Goal: Task Accomplishment & Management: Manage account settings

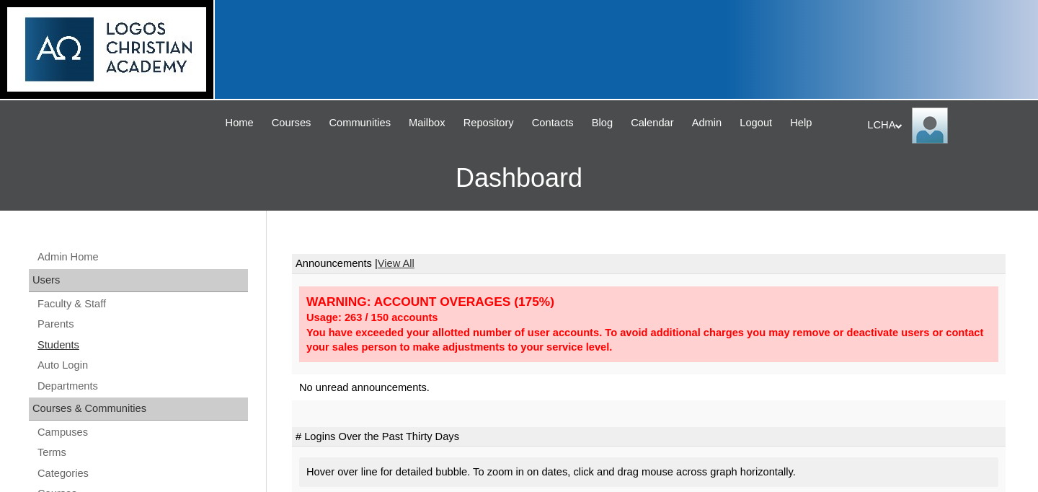
click at [76, 341] on link "Students" at bounding box center [142, 345] width 212 height 18
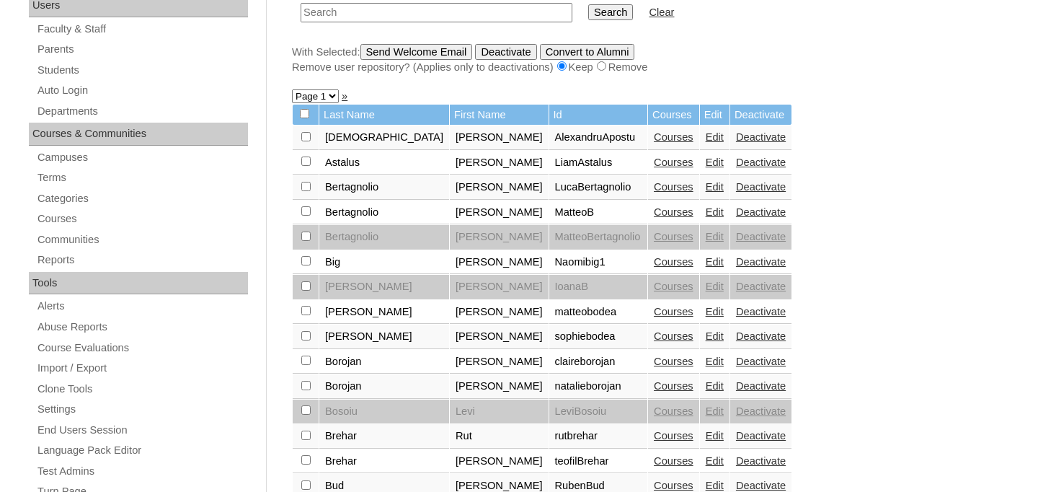
scroll to position [187, 0]
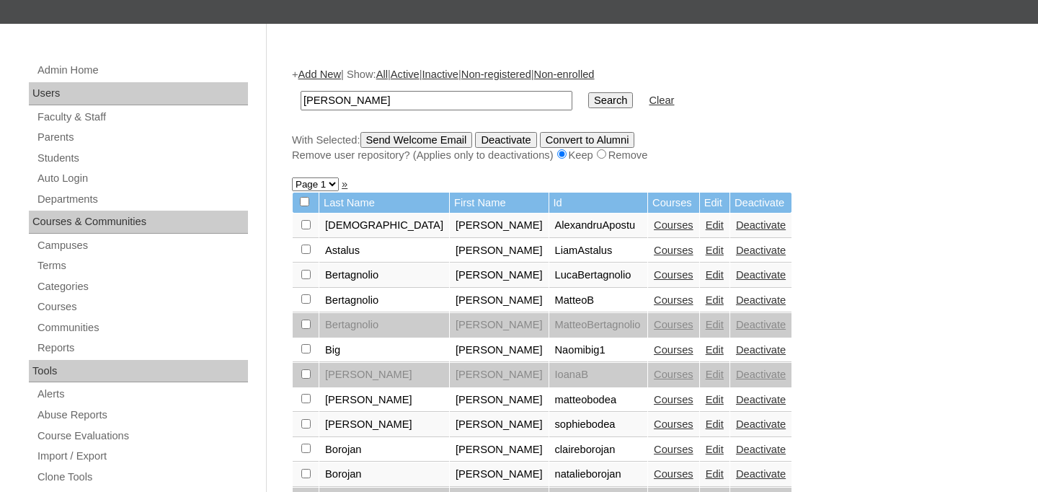
type input "natanael"
click at [588, 92] on input "Search" at bounding box center [610, 100] width 45 height 16
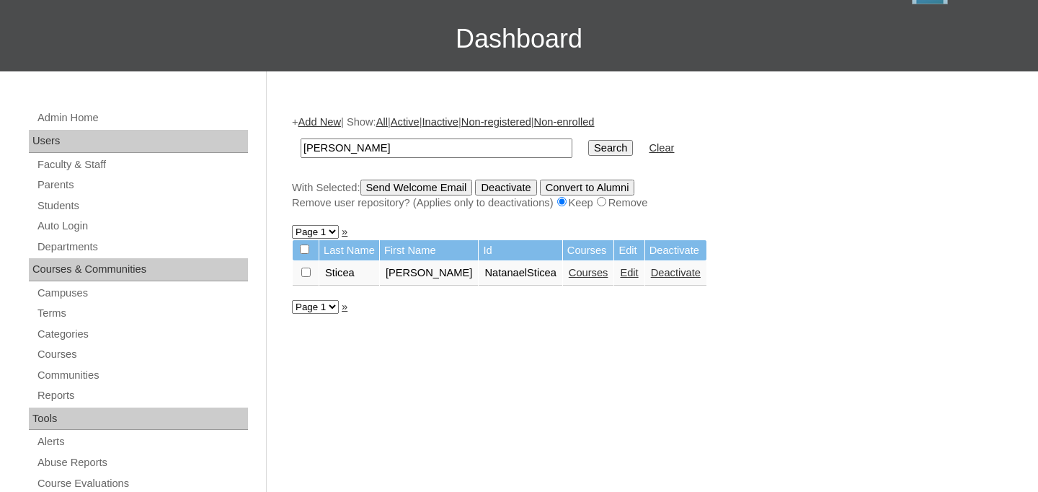
scroll to position [141, 0]
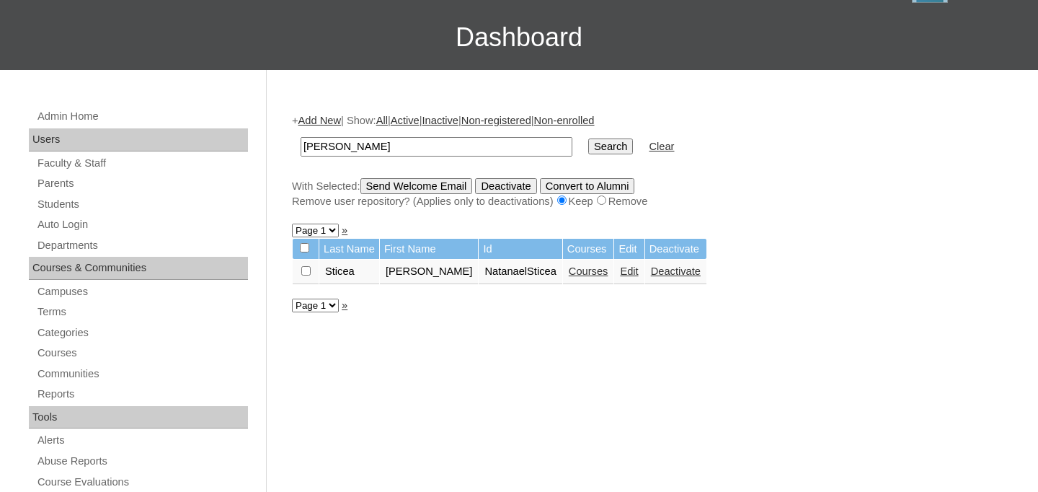
click at [620, 274] on link "Edit" at bounding box center [629, 271] width 18 height 12
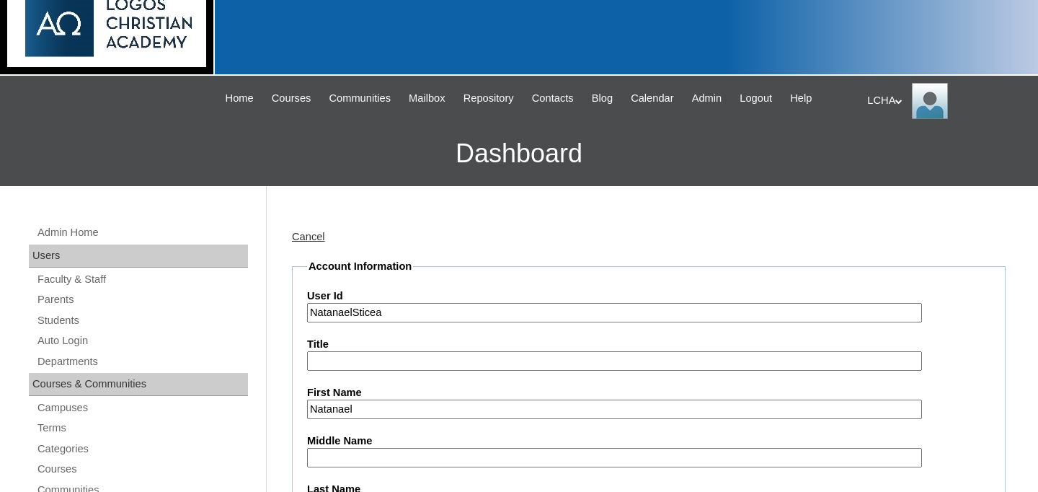
scroll to position [154, 0]
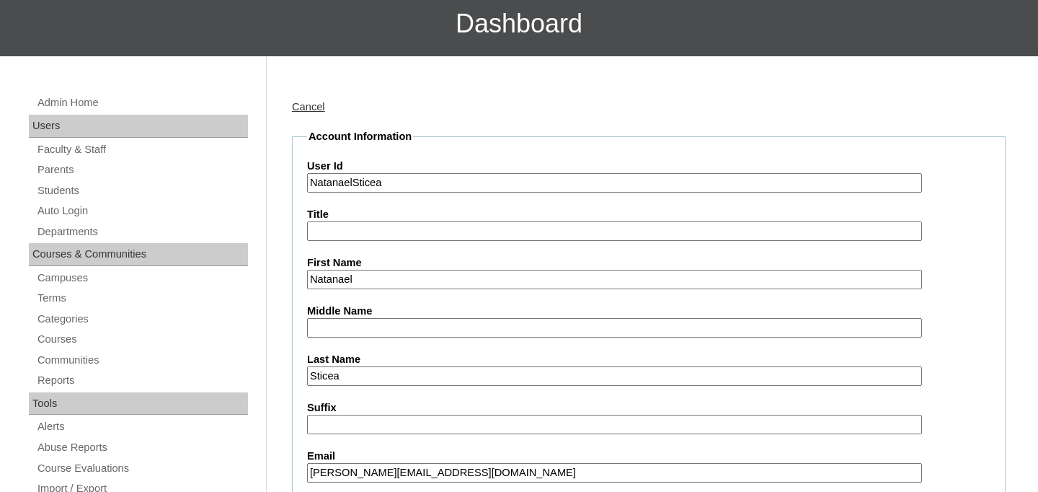
click at [355, 188] on input "NatanaelSticea" at bounding box center [614, 182] width 615 height 19
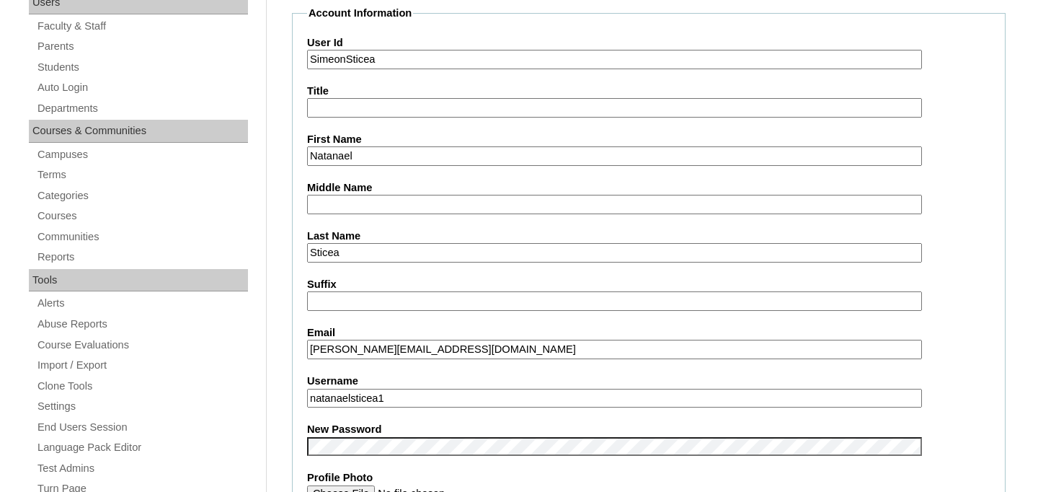
scroll to position [311, 0]
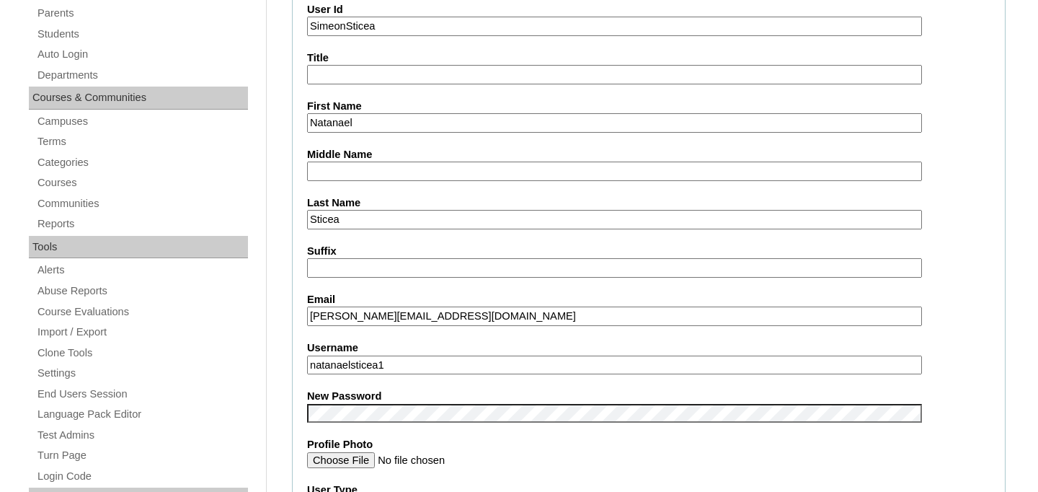
type input "SimeonSticea"
click at [353, 367] on input "natanaelsticea1" at bounding box center [614, 364] width 615 height 19
click at [356, 367] on input "natanaelsticea1" at bounding box center [614, 364] width 615 height 19
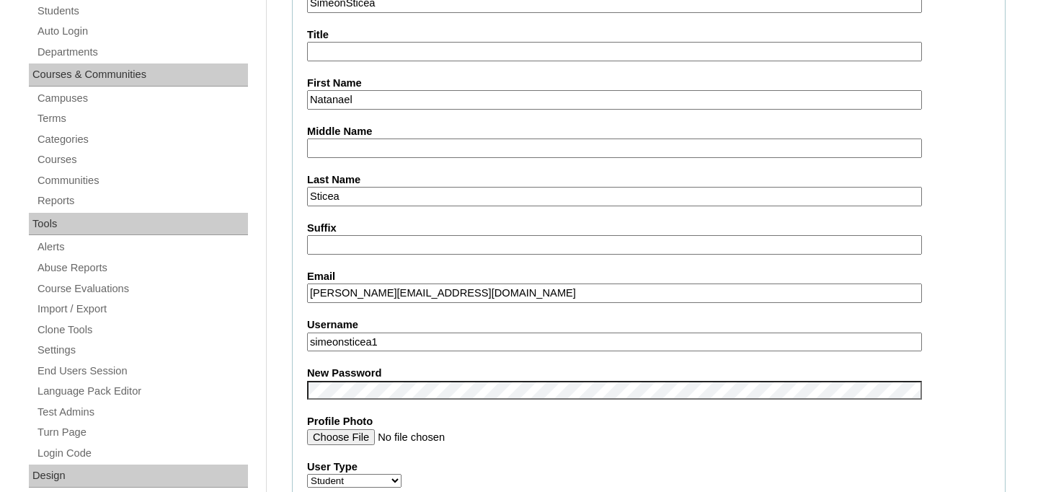
scroll to position [350, 0]
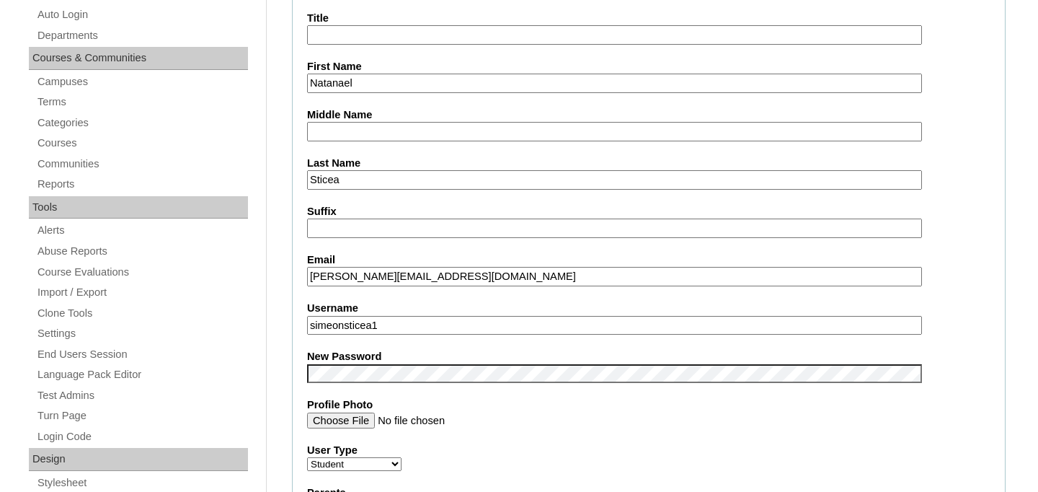
click at [410, 327] on input "simeonsticea1" at bounding box center [614, 325] width 615 height 19
type input "simeonsticea1"
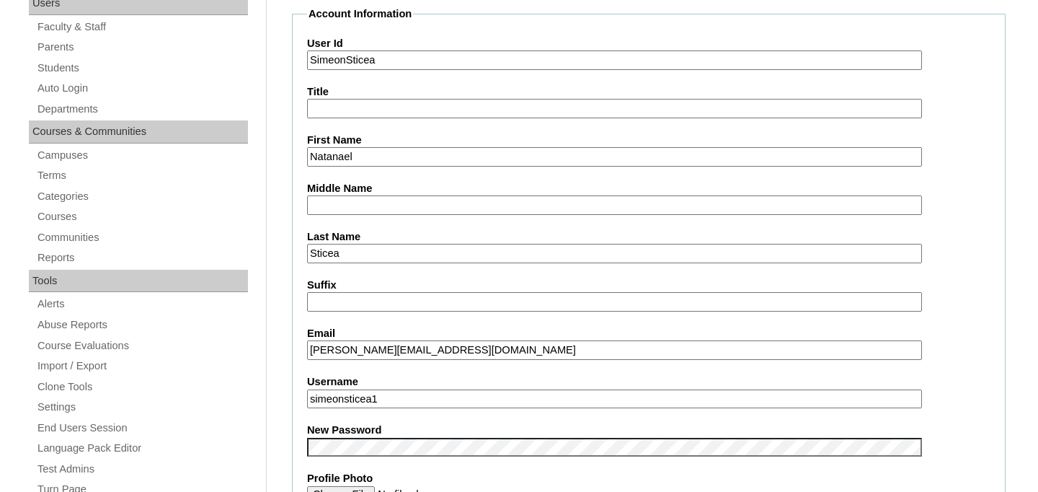
scroll to position [232, 0]
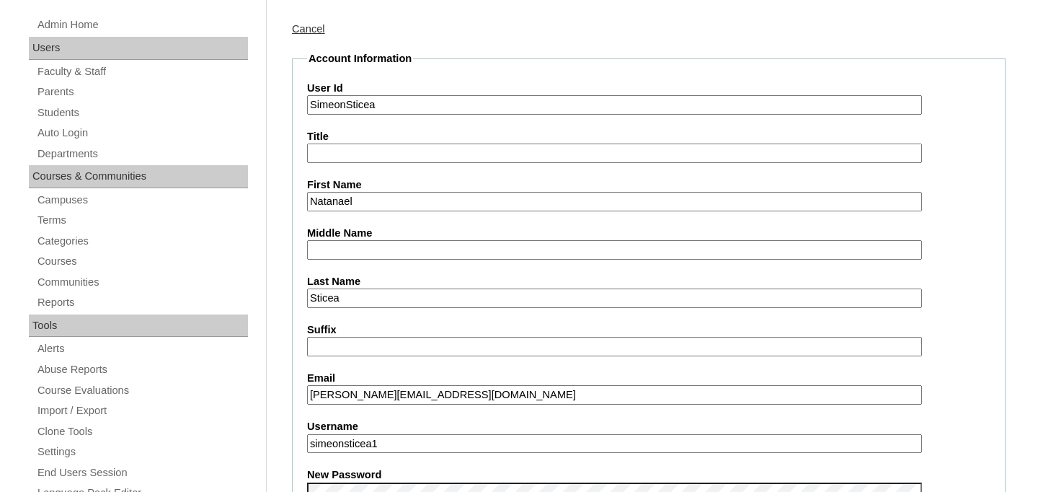
click at [345, 198] on input "Natanael" at bounding box center [614, 201] width 615 height 19
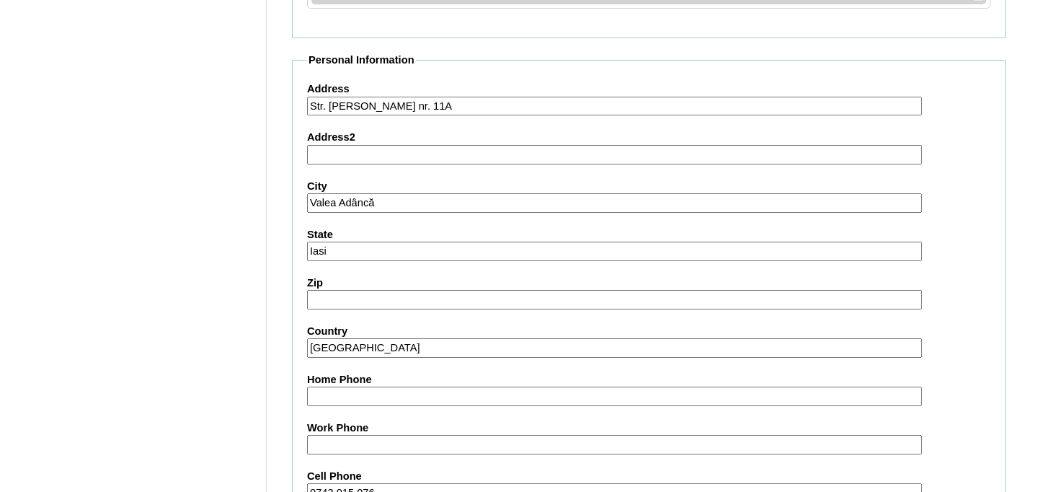
scroll to position [1752, 0]
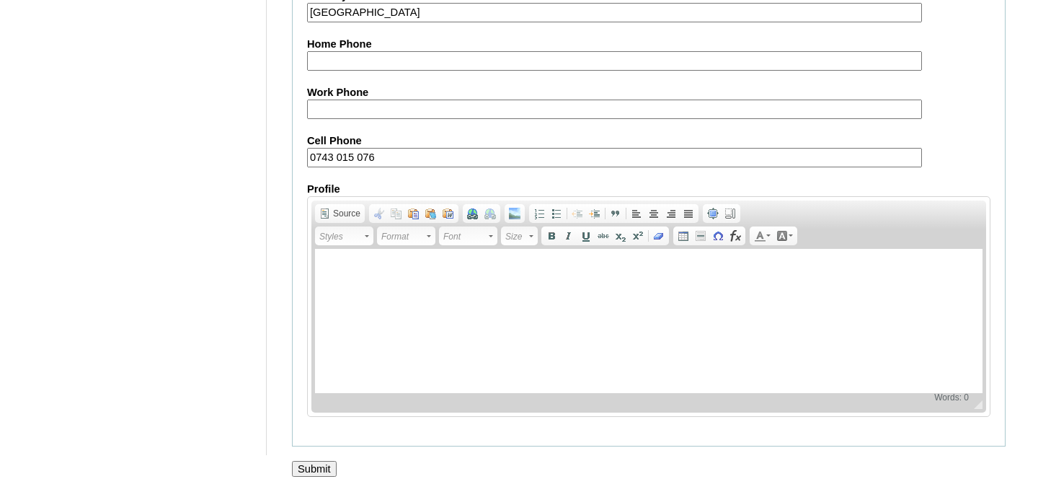
type input "Simeon"
click at [324, 466] on input "Submit" at bounding box center [314, 469] width 45 height 16
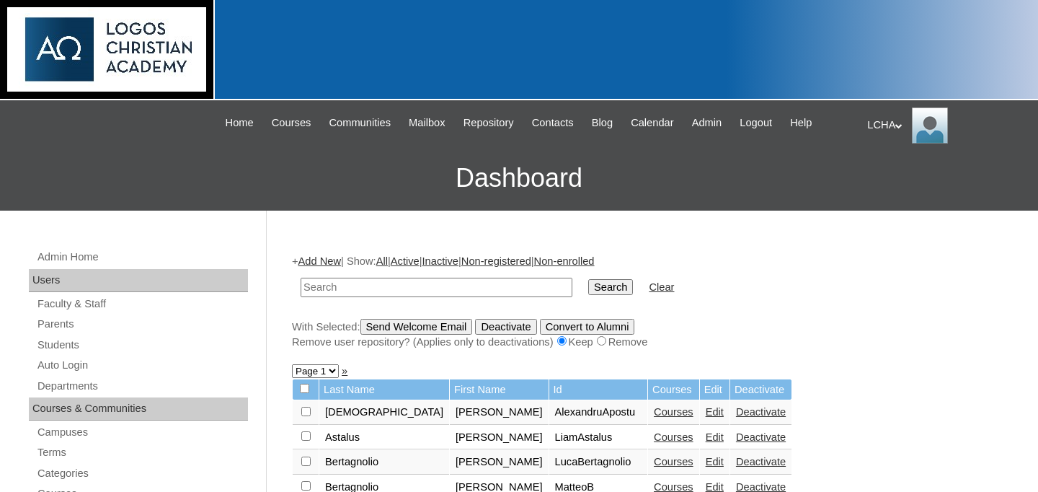
click at [354, 283] on input "text" at bounding box center [437, 287] width 272 height 19
type input "f"
type input "stoica"
click at [588, 279] on input "Search" at bounding box center [610, 287] width 45 height 16
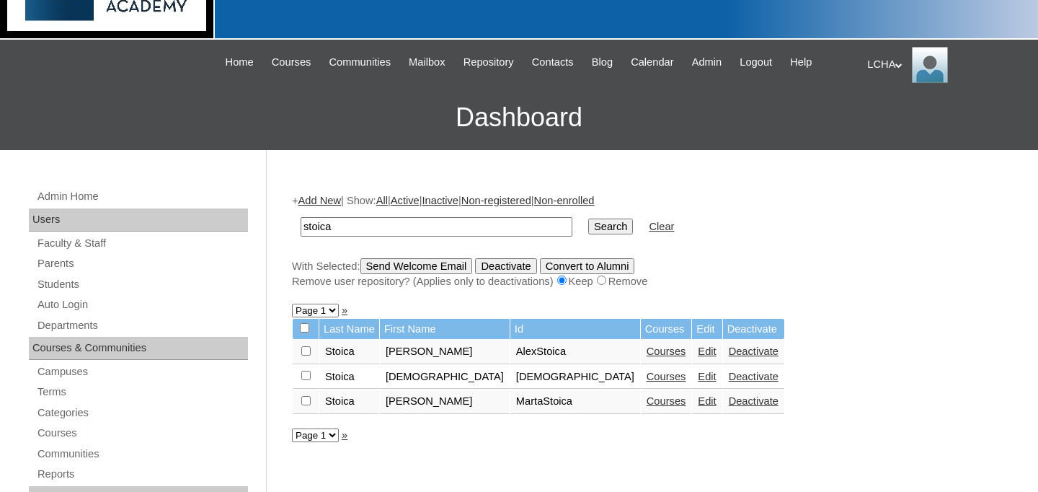
scroll to position [68, 0]
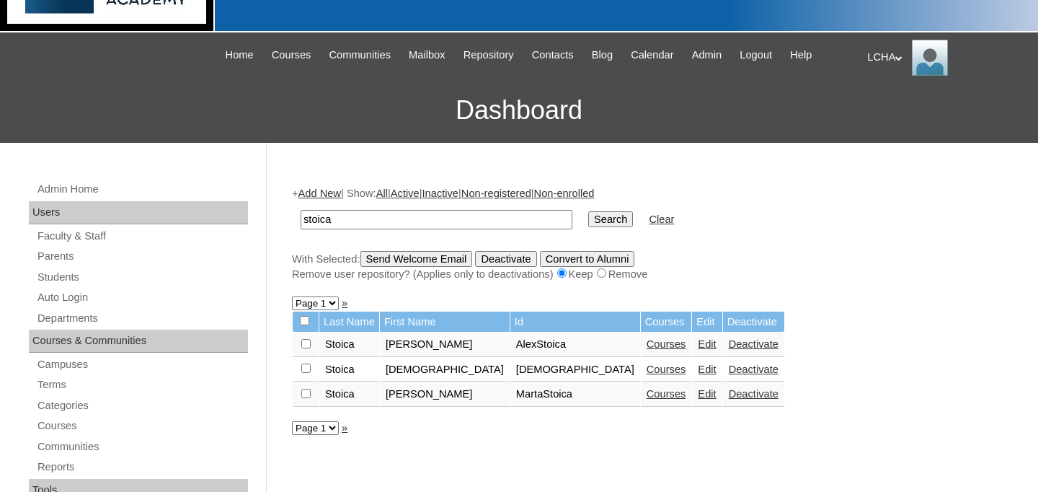
click at [729, 375] on link "Deactivate" at bounding box center [754, 369] width 50 height 12
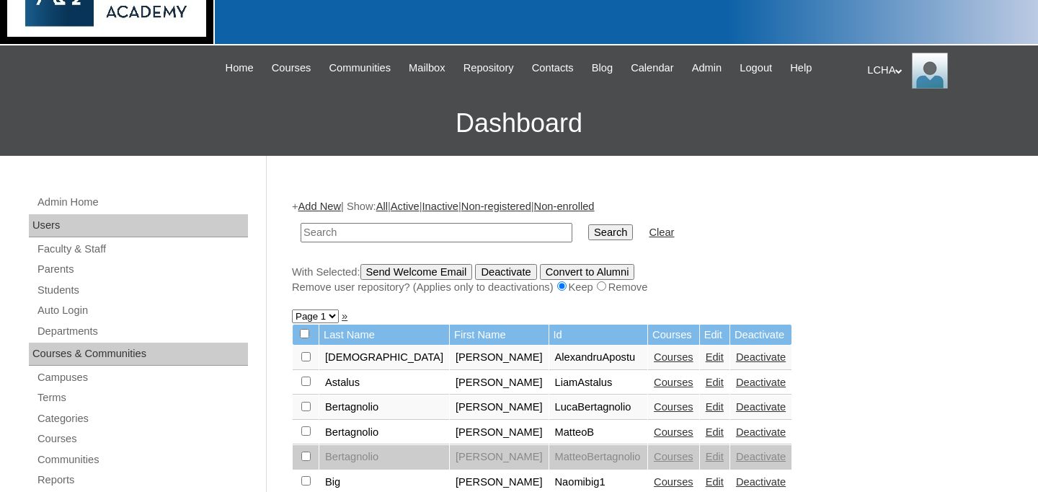
scroll to position [115, 0]
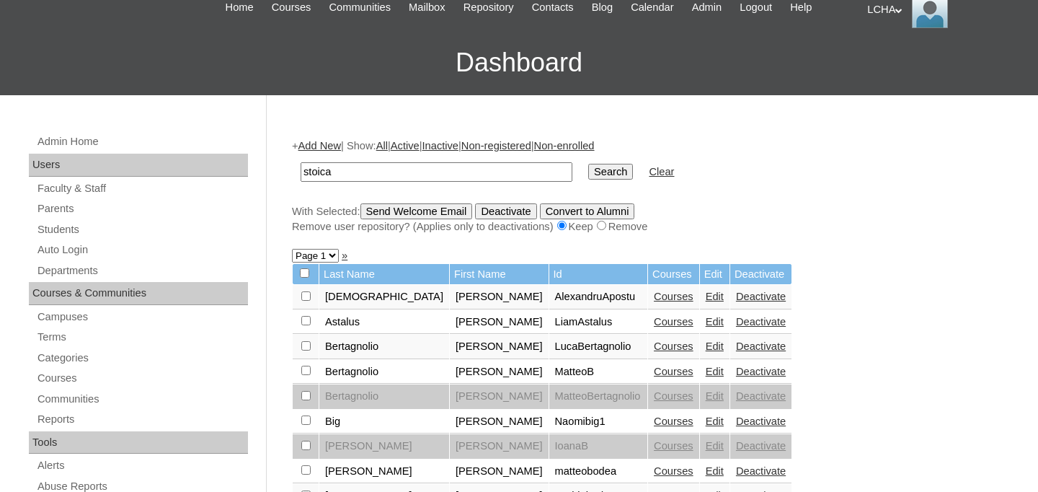
type input "stoica"
click at [588, 164] on input "Search" at bounding box center [610, 172] width 45 height 16
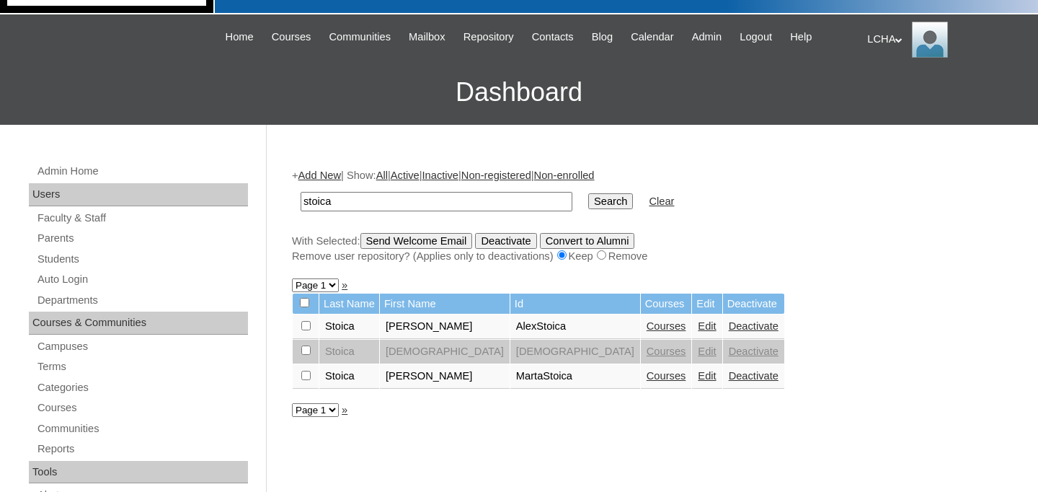
scroll to position [134, 0]
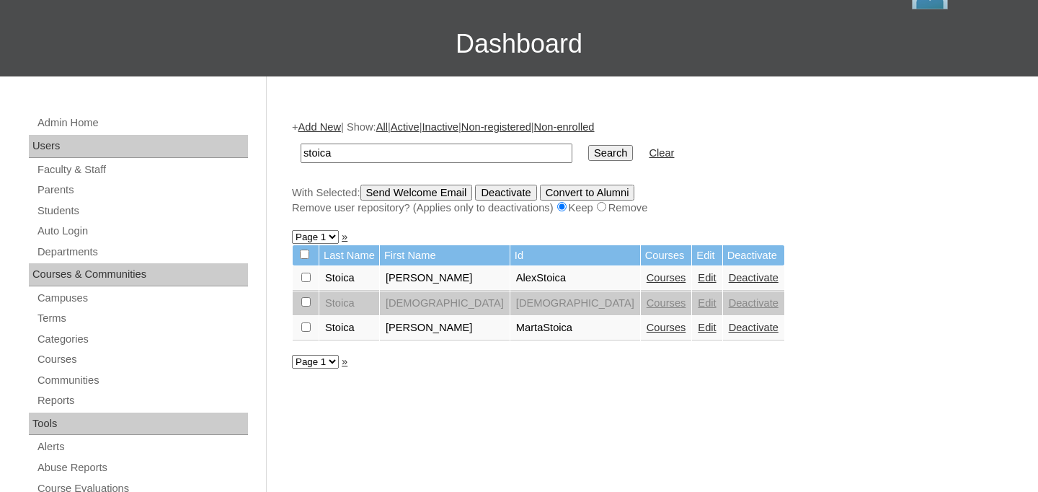
click at [729, 280] on link "Deactivate" at bounding box center [754, 278] width 50 height 12
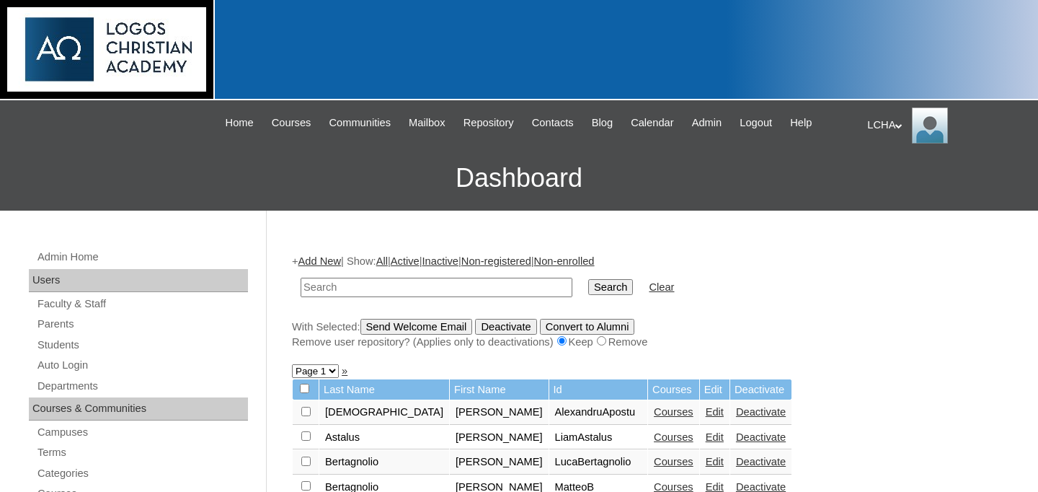
click at [340, 287] on input "text" at bounding box center [437, 287] width 272 height 19
type input "stoica"
click at [588, 279] on input "Search" at bounding box center [610, 287] width 45 height 16
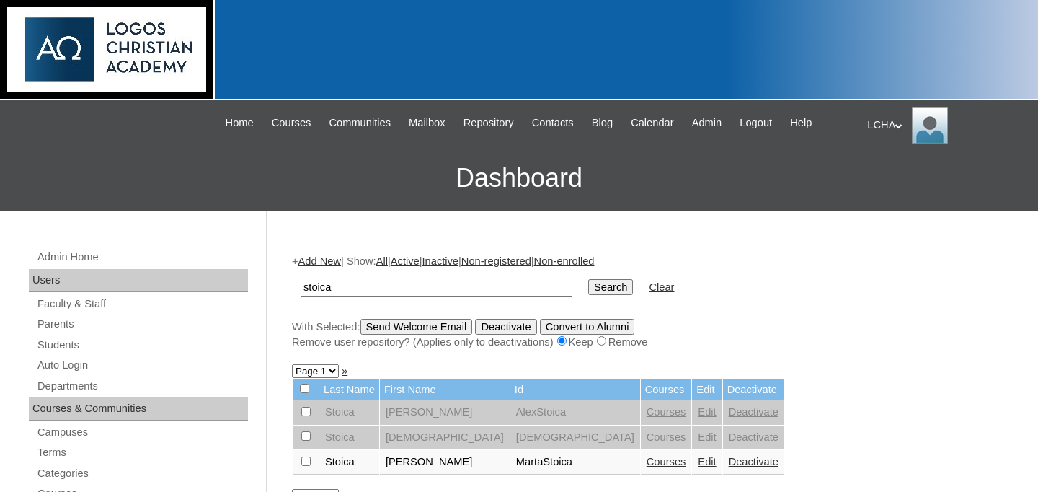
click at [729, 467] on link "Deactivate" at bounding box center [754, 462] width 50 height 12
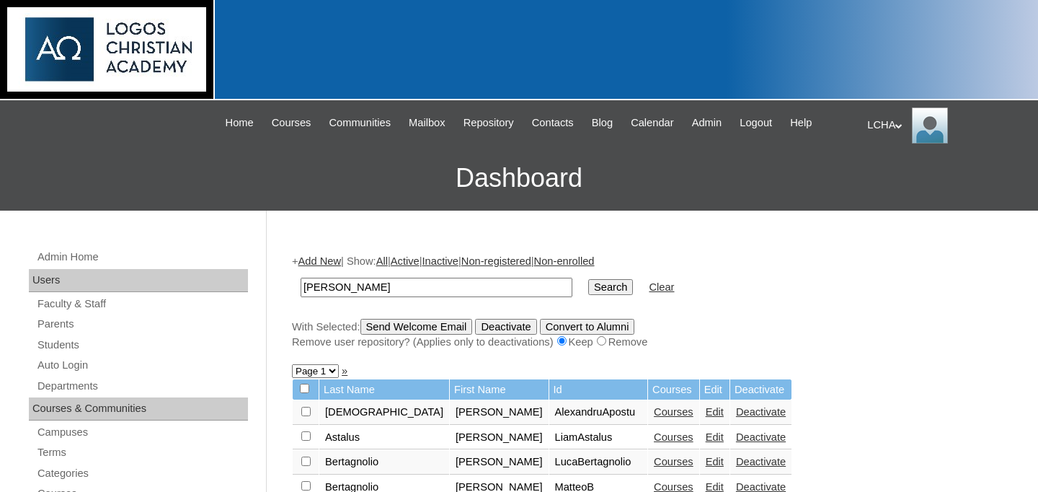
type input "alexandra"
click at [588, 279] on input "Search" at bounding box center [610, 287] width 45 height 16
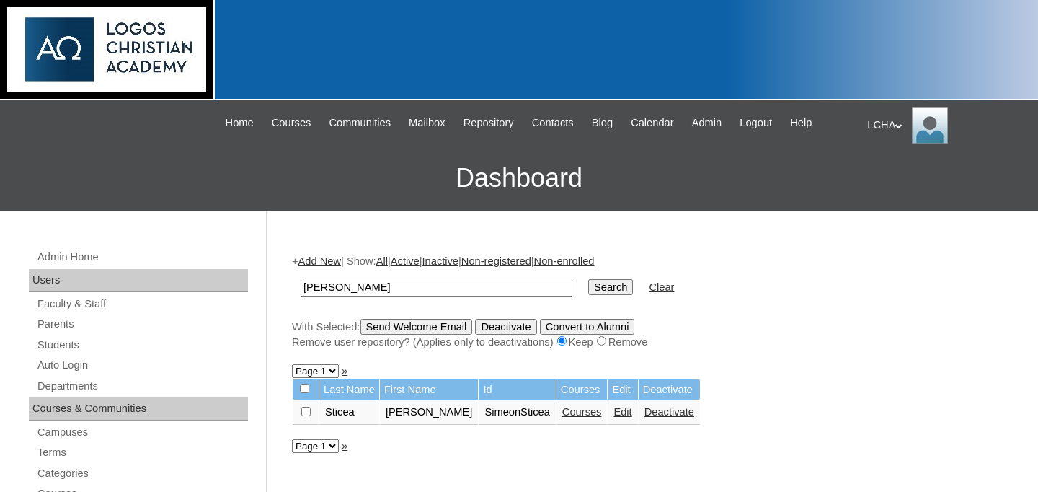
click at [392, 291] on input "[PERSON_NAME]" at bounding box center [437, 287] width 272 height 19
type input "[PERSON_NAME]"
click at [588, 279] on input "Search" at bounding box center [610, 287] width 45 height 16
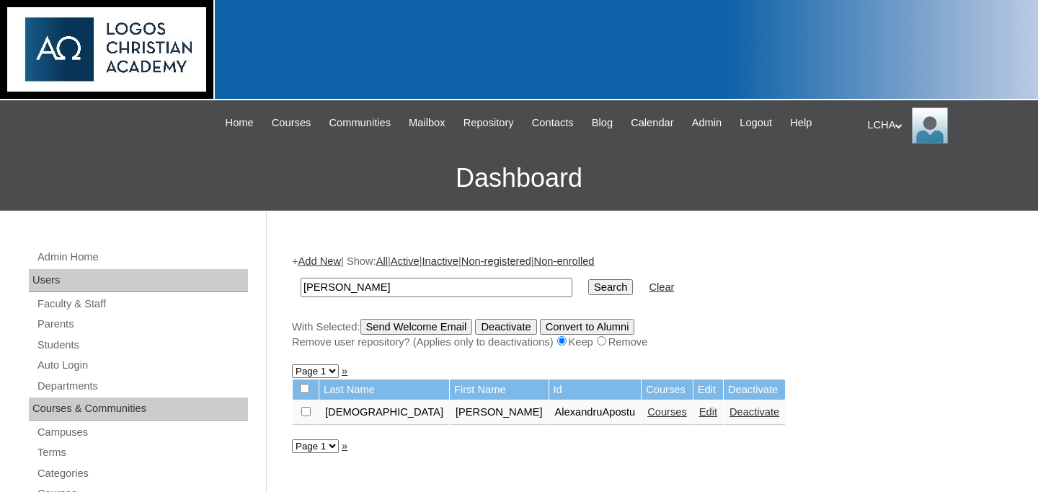
click at [602, 281] on input "Search" at bounding box center [610, 287] width 45 height 16
click at [648, 415] on link "Courses" at bounding box center [668, 412] width 40 height 12
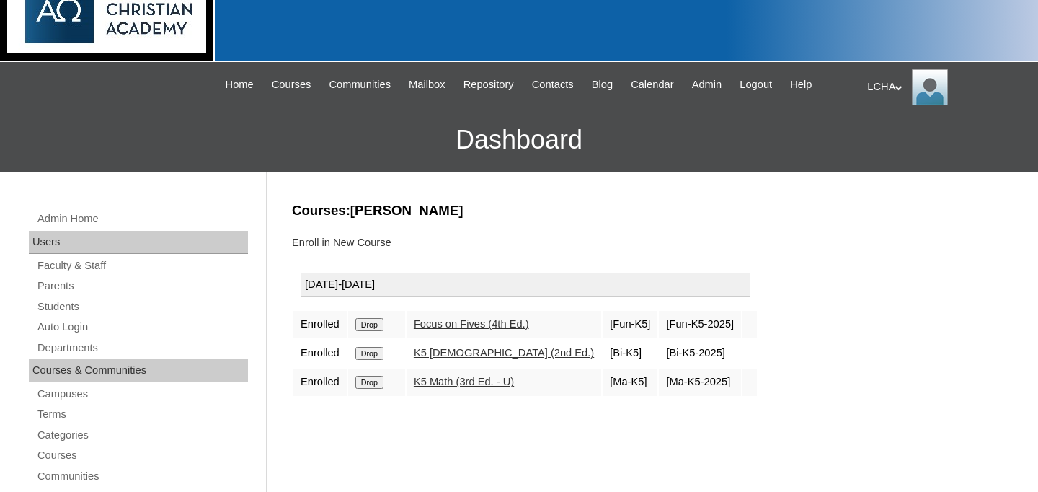
scroll to position [45, 0]
